Goal: Task Accomplishment & Management: Manage account settings

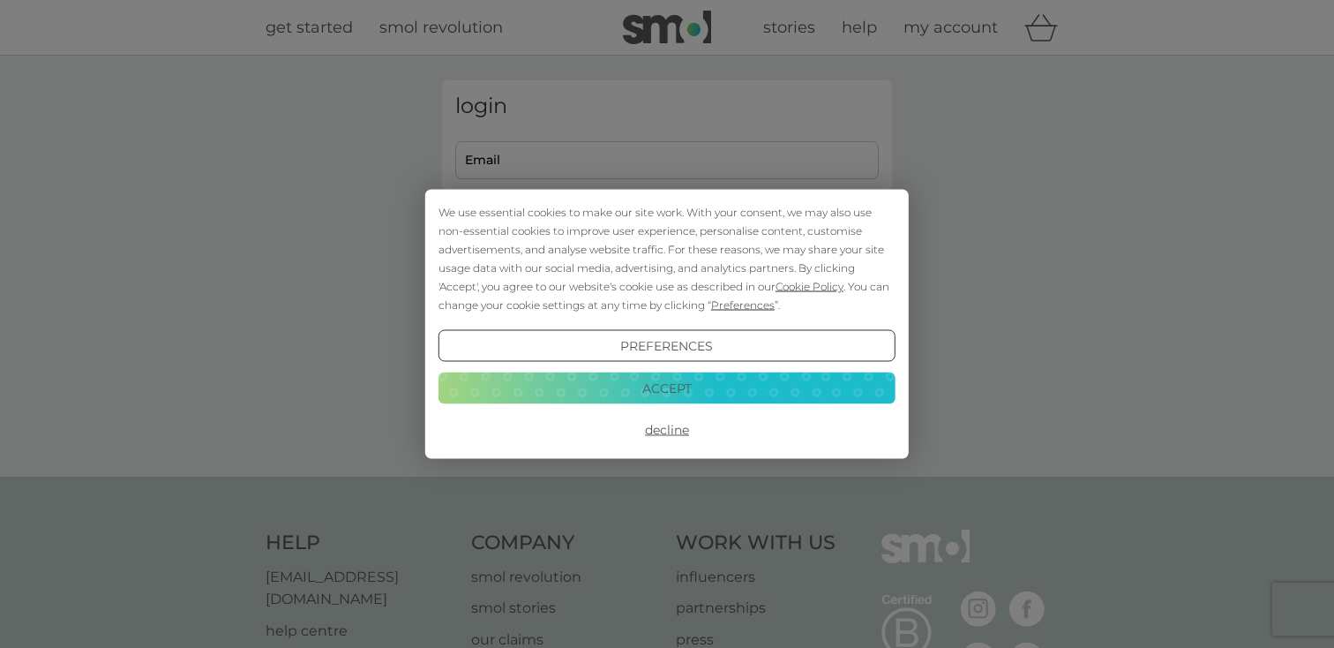
click at [640, 379] on button "Accept" at bounding box center [667, 388] width 457 height 32
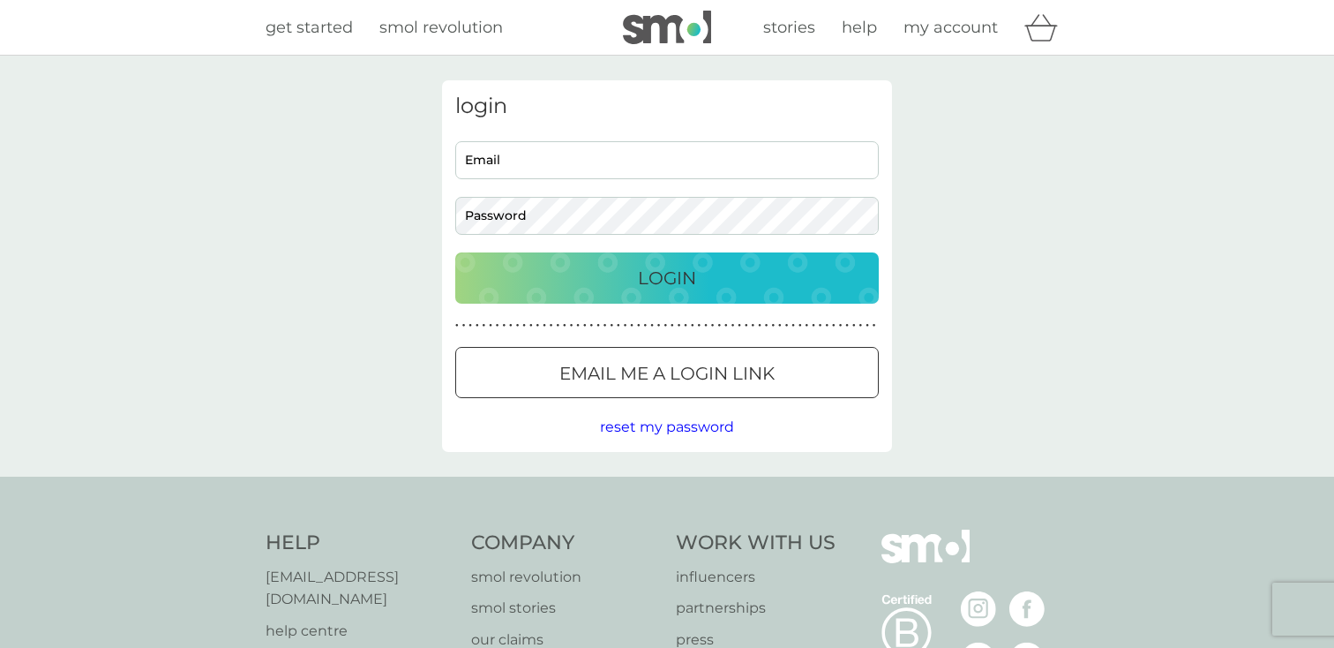
click at [599, 158] on input "Email" at bounding box center [667, 160] width 424 height 38
type input "[EMAIL_ADDRESS][DOMAIN_NAME]"
click at [650, 274] on p "Login" at bounding box center [667, 278] width 58 height 28
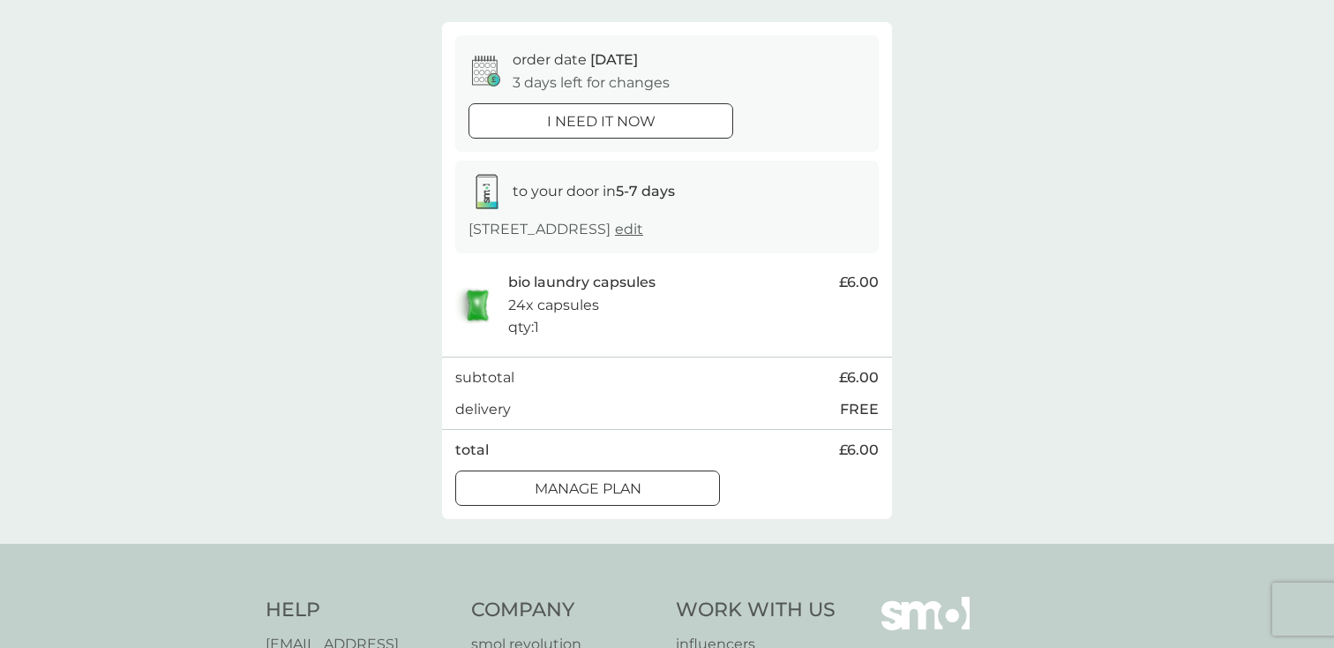
scroll to position [168, 0]
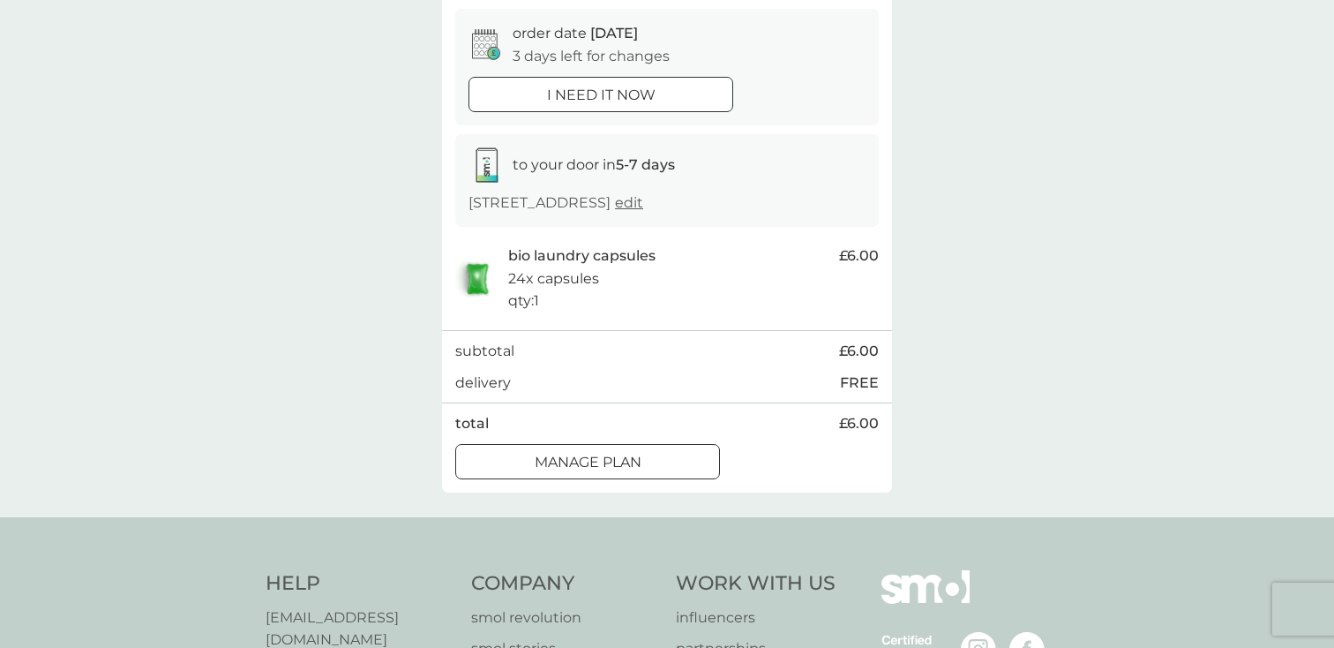
click at [574, 462] on div at bounding box center [588, 462] width 64 height 19
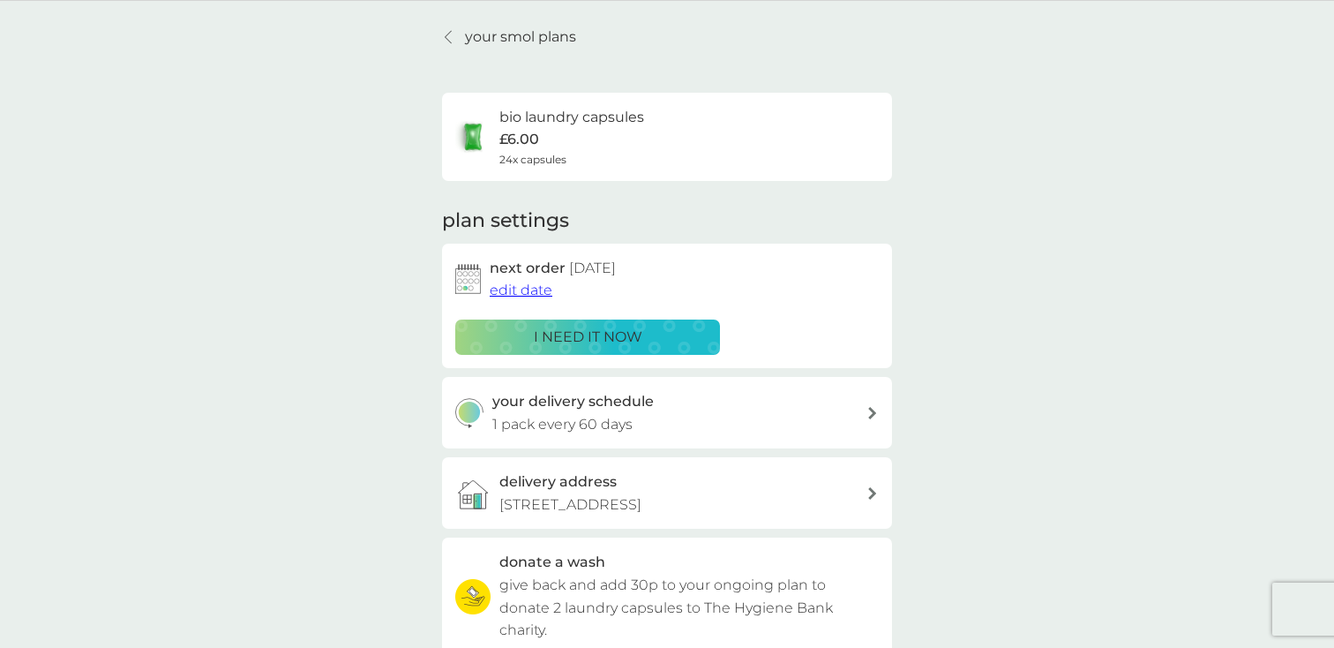
scroll to position [70, 0]
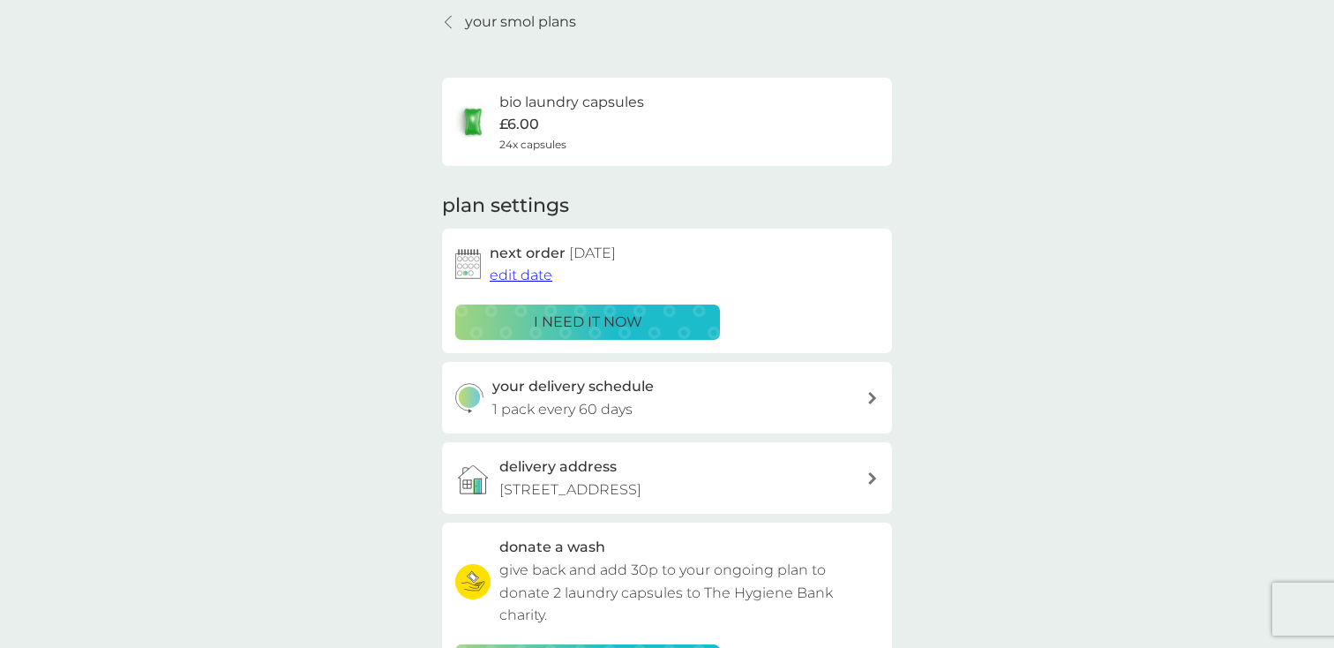
click at [535, 275] on span "edit date" at bounding box center [521, 275] width 63 height 17
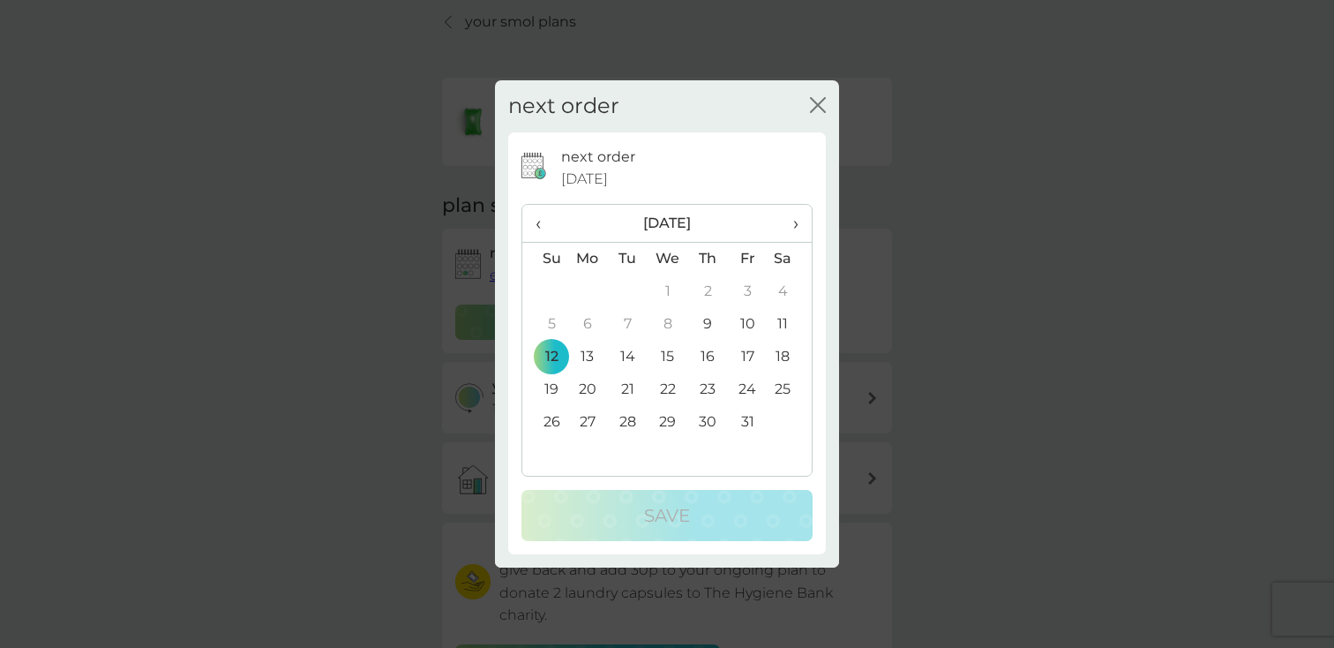
click at [802, 227] on th "›" at bounding box center [790, 224] width 44 height 38
click at [545, 324] on td "2" at bounding box center [544, 324] width 45 height 33
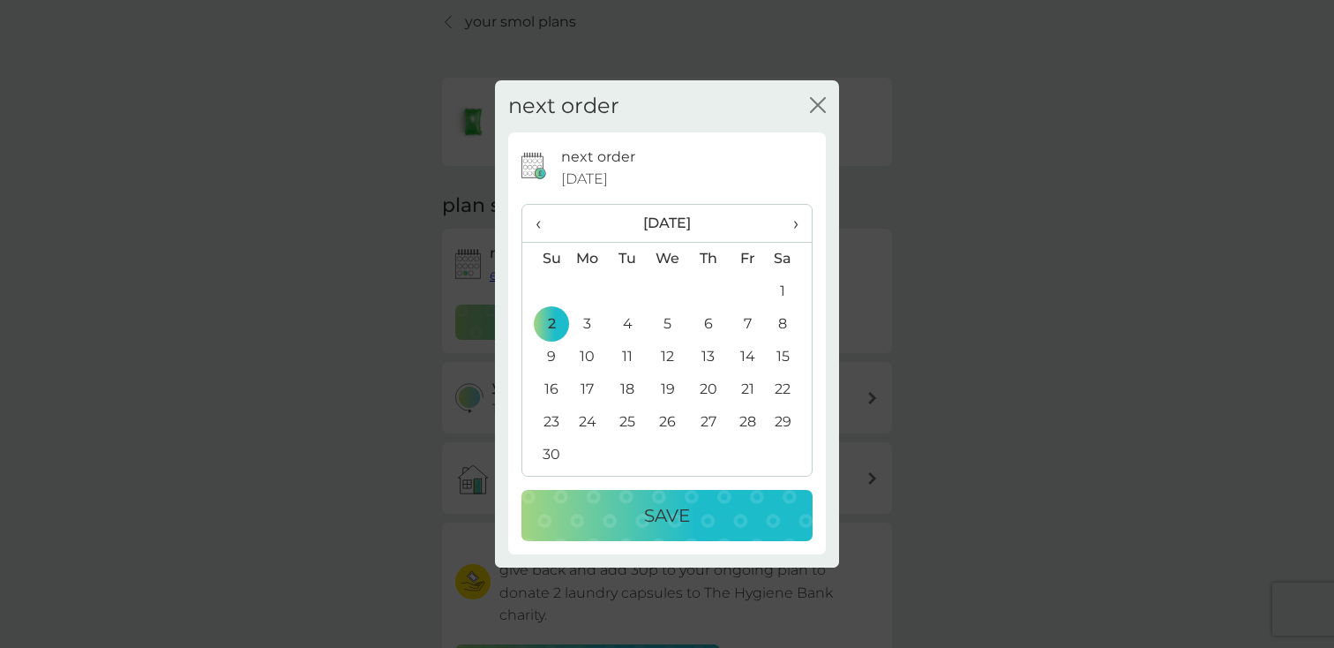
click at [620, 513] on div "Save" at bounding box center [667, 515] width 256 height 28
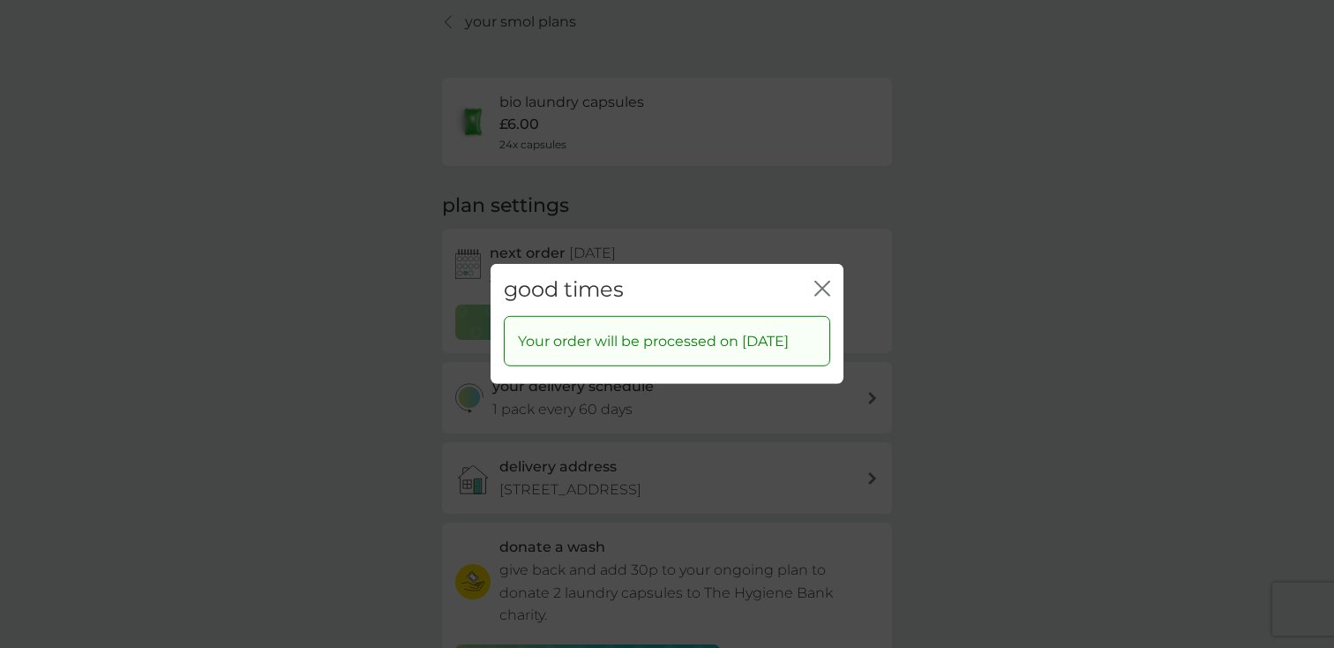
click at [825, 281] on icon "close" at bounding box center [823, 289] width 16 height 16
